Goal: Transaction & Acquisition: Book appointment/travel/reservation

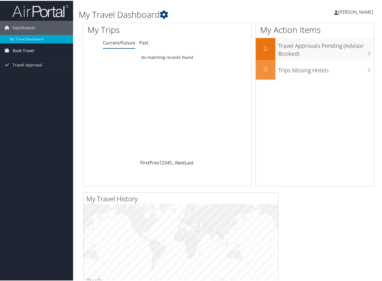
click at [28, 51] on span "Book Travel" at bounding box center [24, 50] width 22 height 14
click at [30, 67] on link "Book/Manage Online Trips" at bounding box center [36, 69] width 73 height 8
